Goal: Task Accomplishment & Management: Use online tool/utility

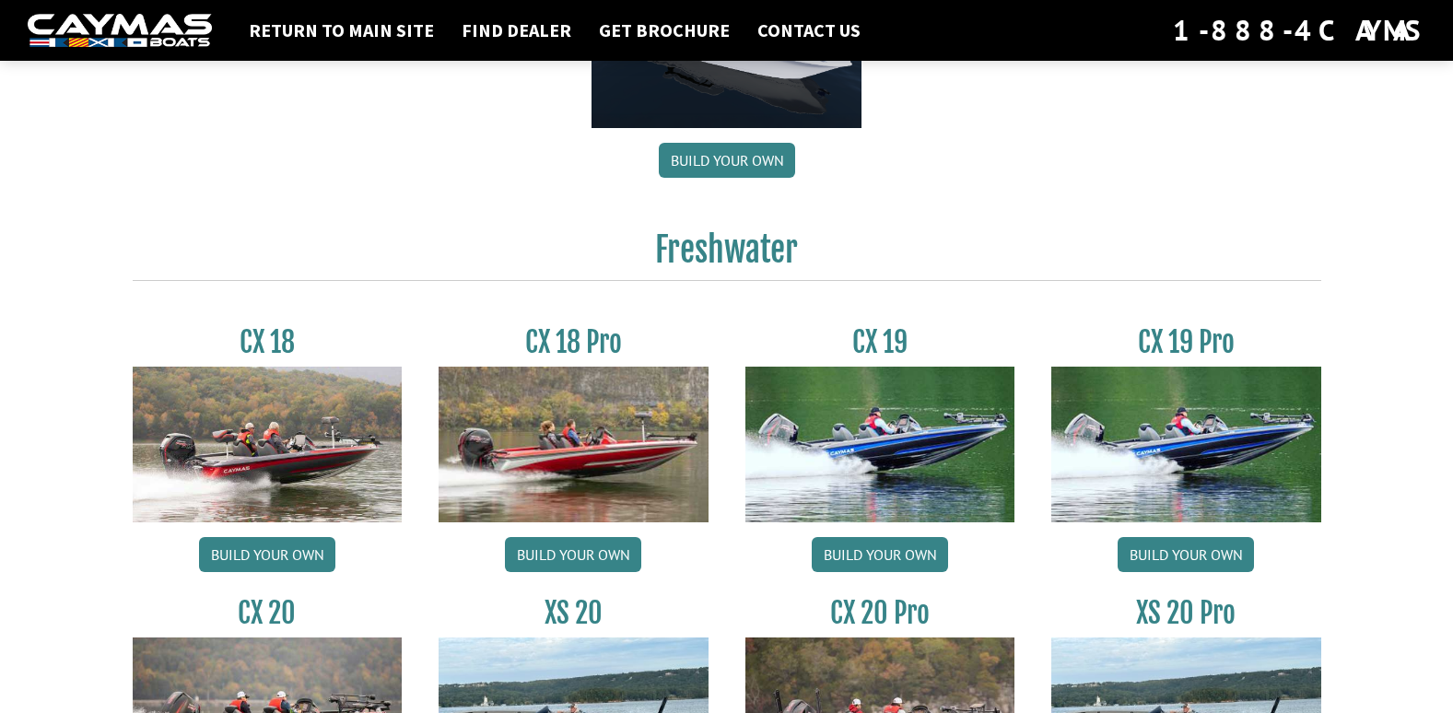
scroll to position [1382, 0]
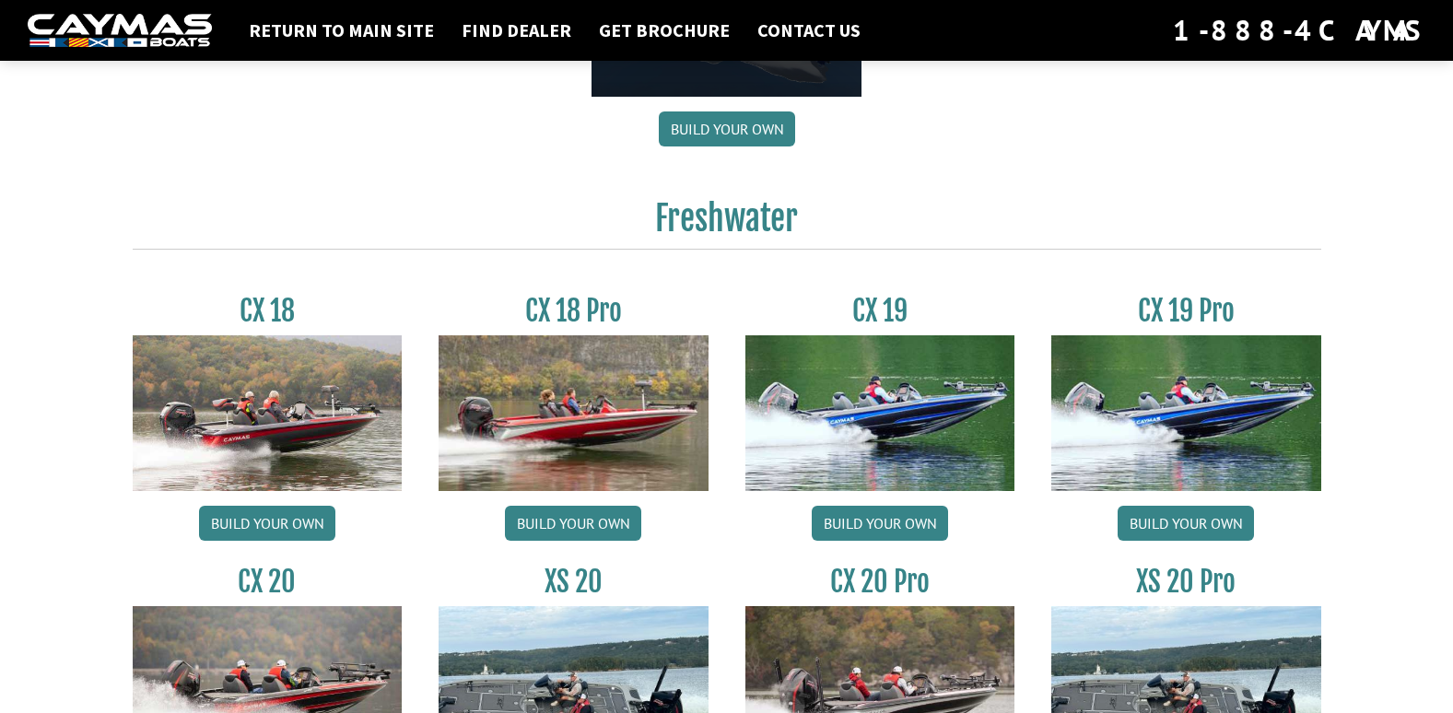
click at [1168, 433] on img at bounding box center [1186, 412] width 270 height 155
click at [1153, 521] on link "Build your own" at bounding box center [1186, 523] width 136 height 35
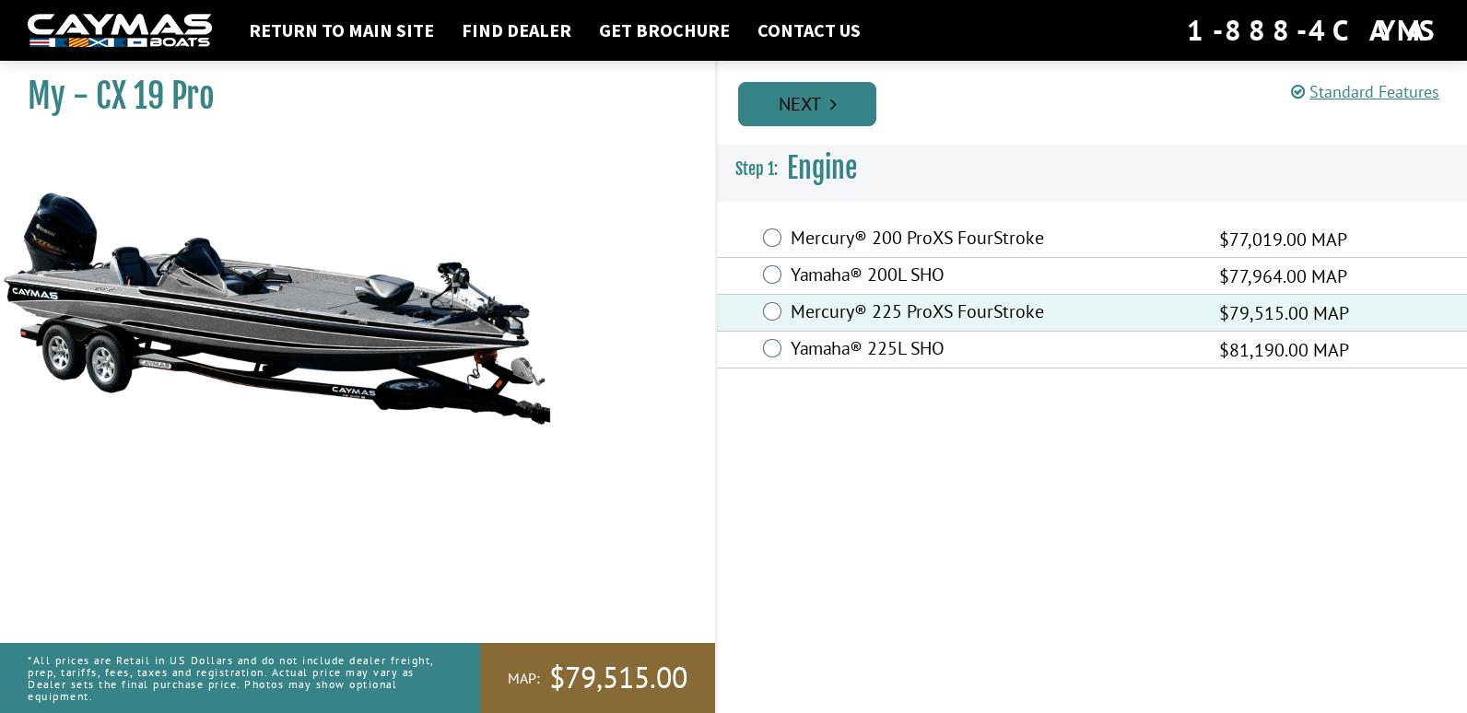
click at [795, 99] on link "Next" at bounding box center [807, 104] width 138 height 44
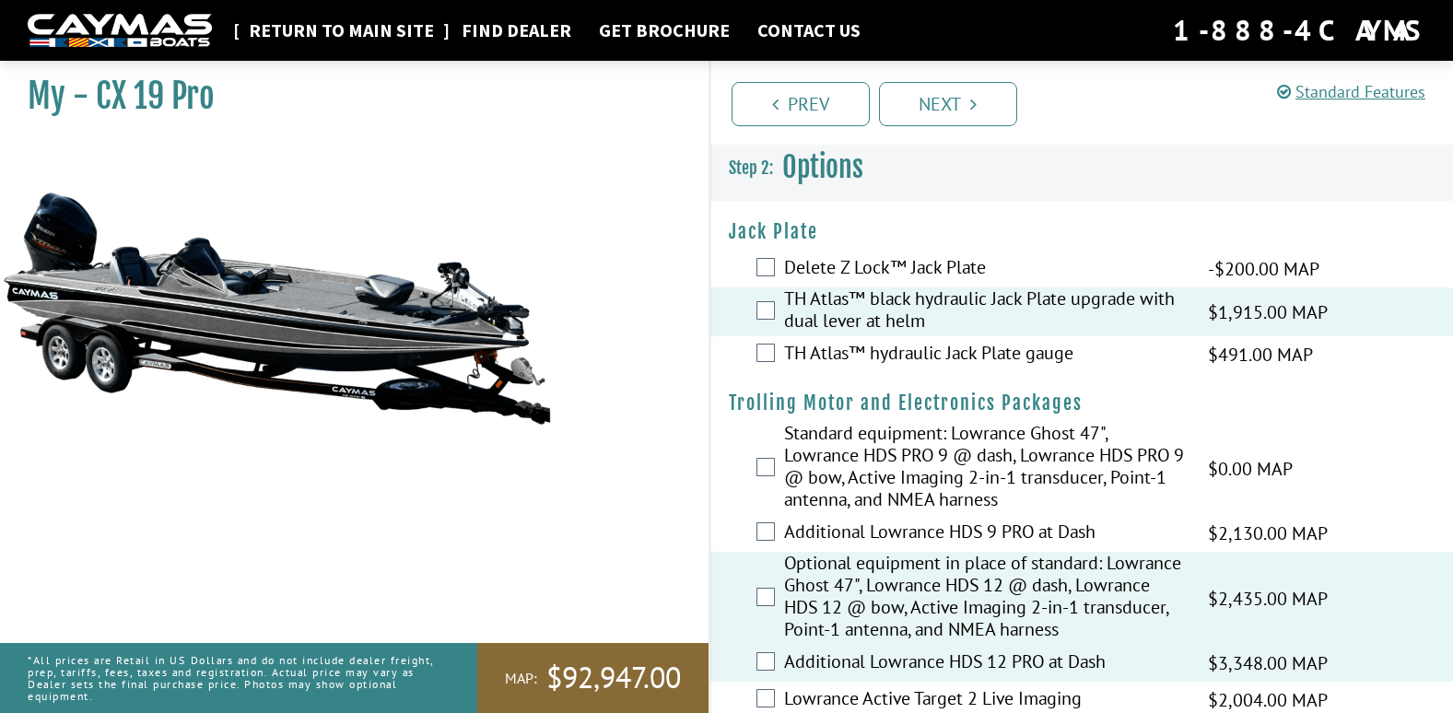
click at [358, 33] on link "Return to main site" at bounding box center [342, 30] width 204 height 24
